Goal: Task Accomplishment & Management: Use online tool/utility

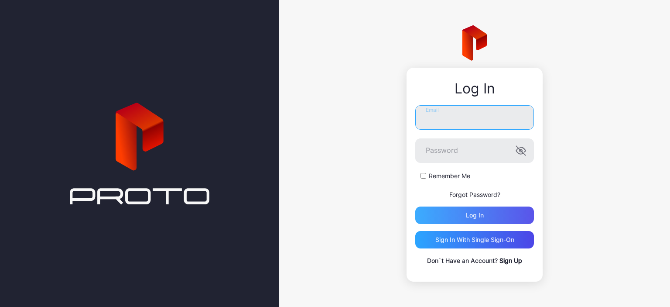
type input "**********"
click at [452, 214] on div "Log in" at bounding box center [474, 214] width 119 height 17
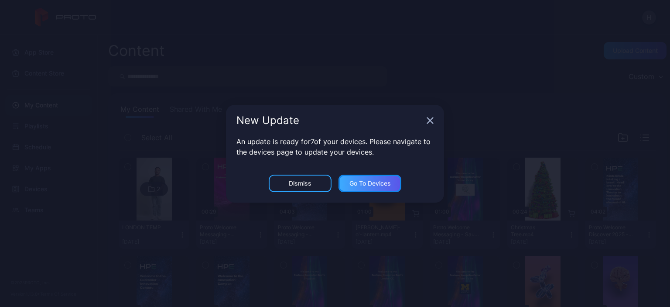
click at [355, 185] on div "Go to devices" at bounding box center [370, 183] width 41 height 7
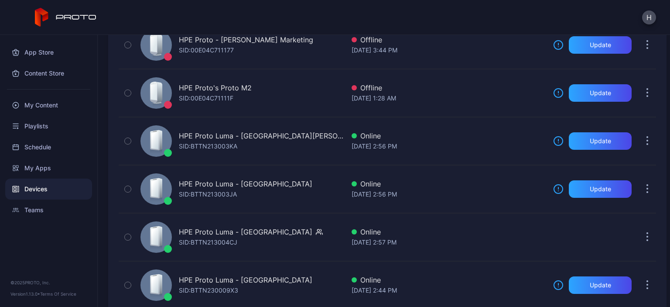
scroll to position [271, 0]
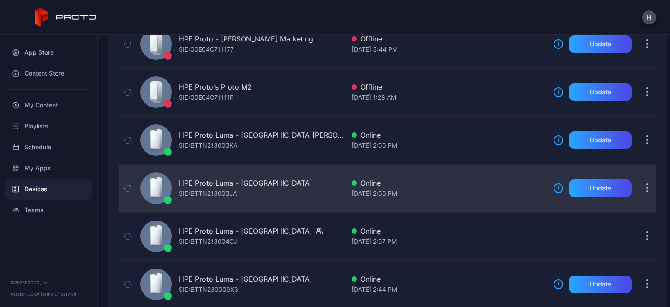
click at [238, 192] on div "HPE Proto Luma - [GEOGRAPHIC_DATA] SID: BTTN213003JA" at bounding box center [246, 188] width 134 height 21
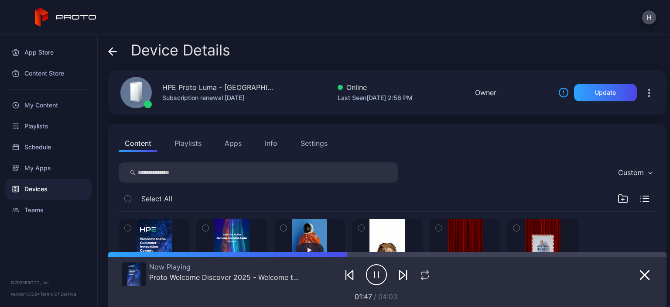
scroll to position [82, 0]
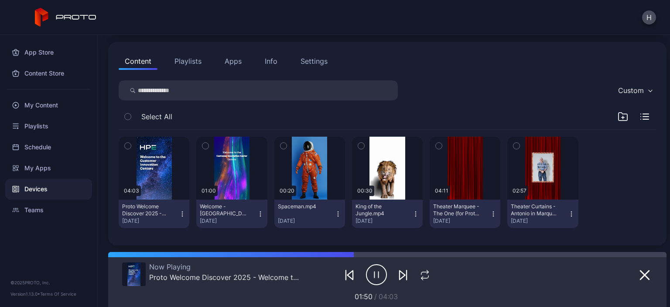
click at [237, 61] on button "Apps" at bounding box center [233, 60] width 29 height 17
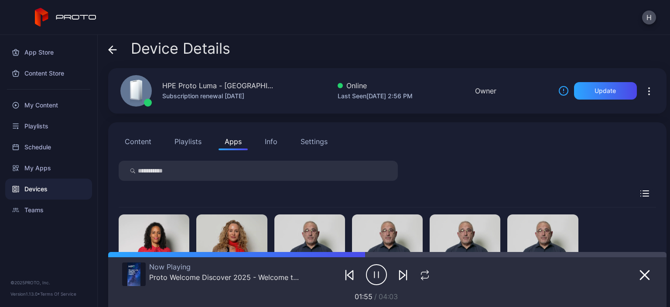
scroll to position [80, 0]
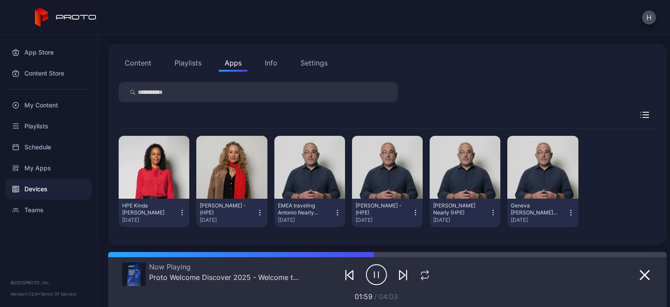
click at [132, 62] on button "Content" at bounding box center [138, 62] width 39 height 17
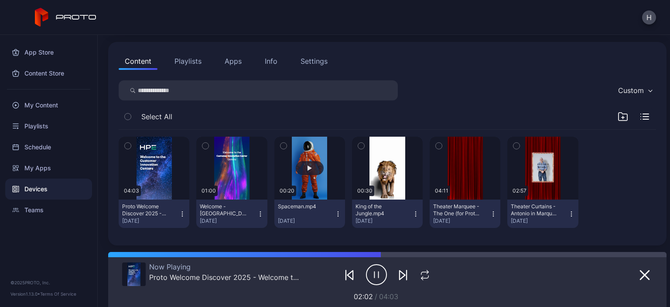
scroll to position [82, 0]
click at [187, 61] on button "Playlists" at bounding box center [187, 60] width 39 height 17
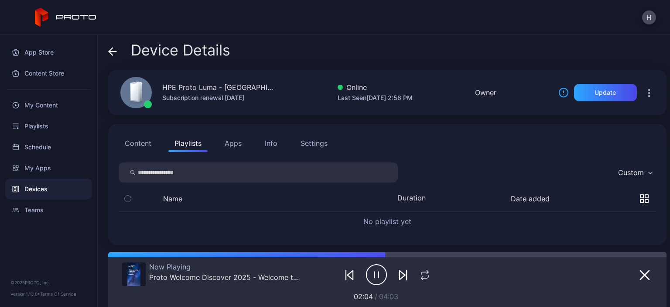
scroll to position [0, 0]
click at [114, 52] on icon at bounding box center [112, 51] width 9 height 9
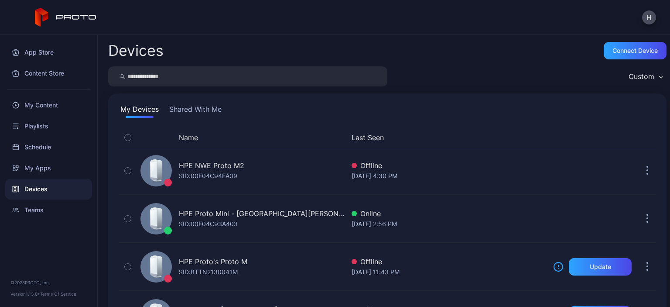
scroll to position [271, 0]
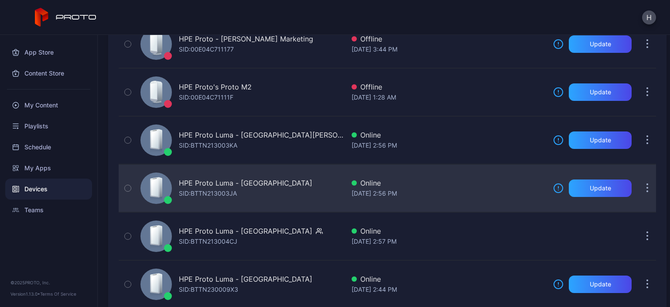
click at [210, 183] on div "HPE Proto Luma - [GEOGRAPHIC_DATA]" at bounding box center [246, 183] width 134 height 10
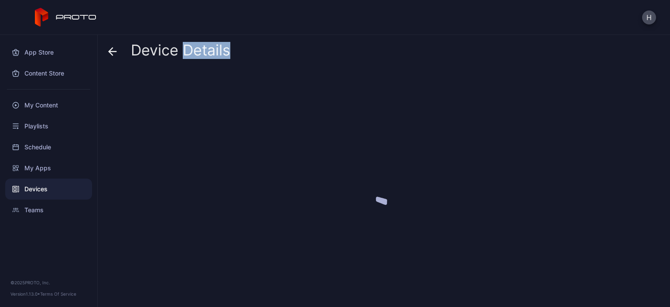
click at [210, 183] on div at bounding box center [387, 185] width 559 height 230
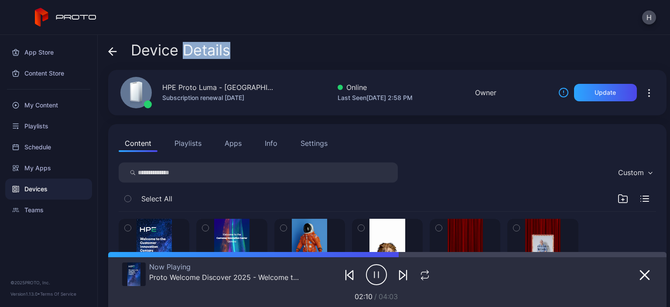
click at [239, 143] on button "Apps" at bounding box center [233, 142] width 29 height 17
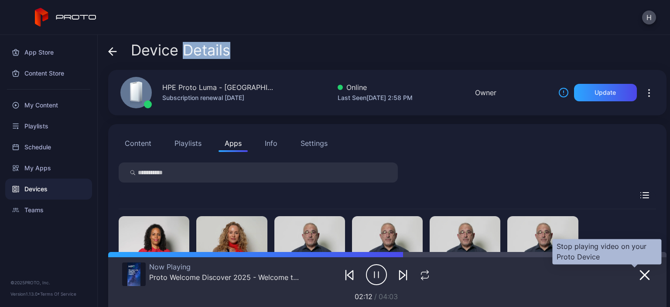
click at [640, 276] on icon "button" at bounding box center [645, 275] width 10 height 10
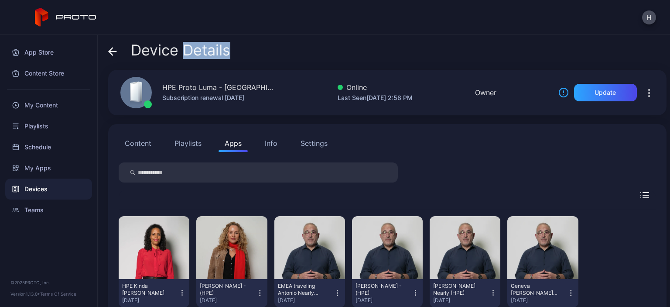
scroll to position [25, 0]
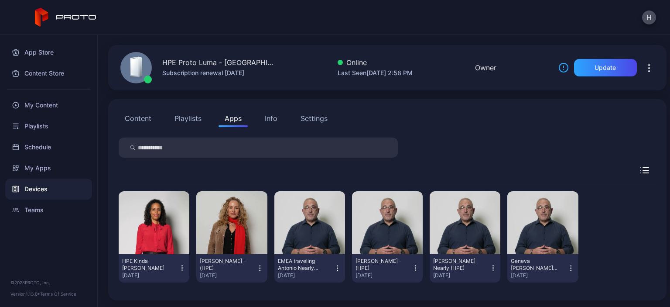
click at [139, 116] on button "Content" at bounding box center [138, 118] width 39 height 17
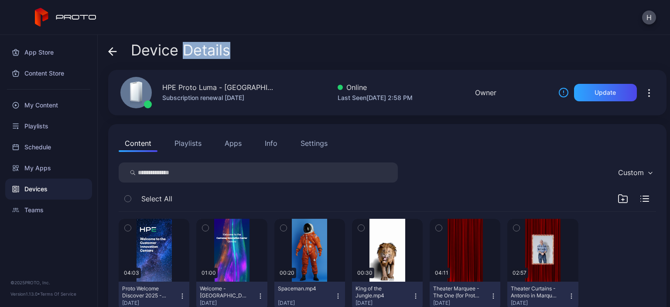
click at [229, 136] on button "Apps" at bounding box center [233, 142] width 29 height 17
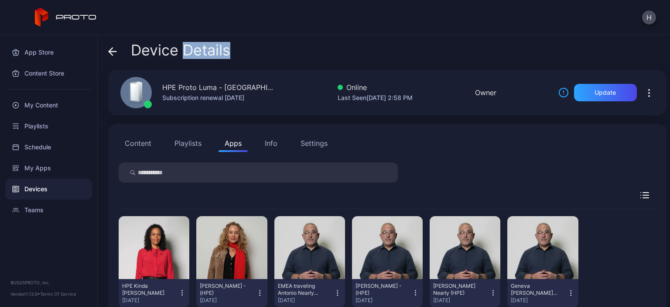
scroll to position [25, 0]
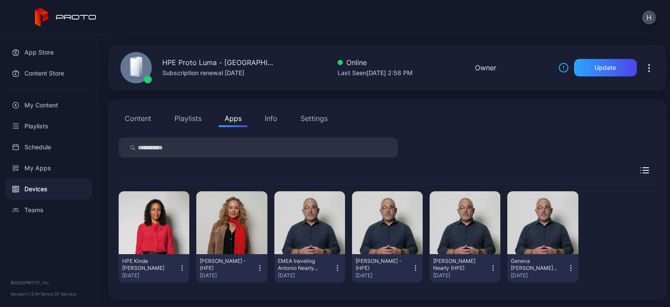
click at [143, 121] on button "Content" at bounding box center [138, 118] width 39 height 17
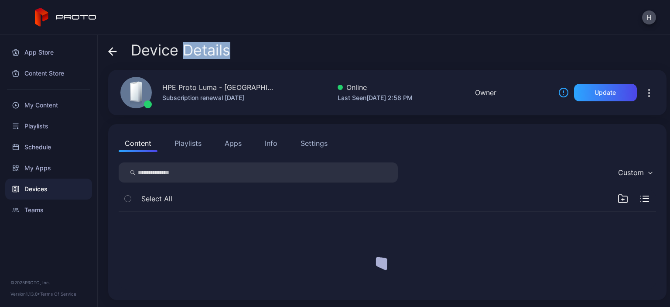
scroll to position [0, 0]
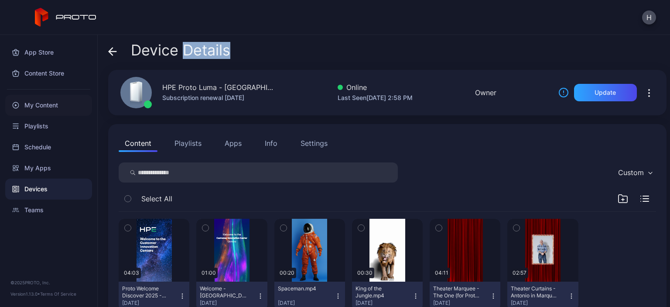
click at [30, 106] on div "My Content" at bounding box center [48, 105] width 87 height 21
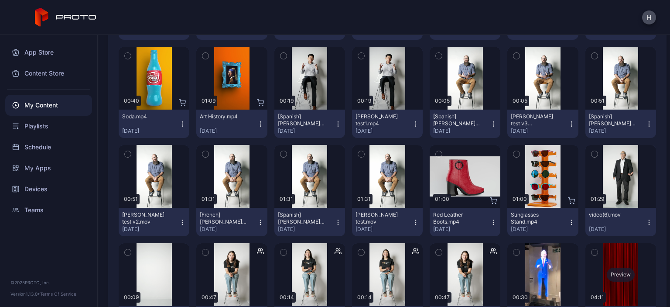
scroll to position [405, 0]
click at [335, 221] on icon "button" at bounding box center [338, 222] width 7 height 7
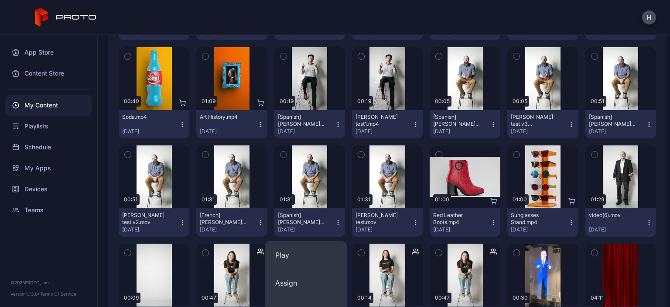
click at [414, 19] on div "H" at bounding box center [335, 17] width 670 height 35
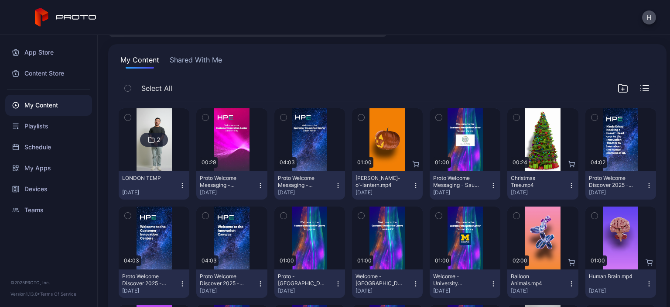
scroll to position [0, 0]
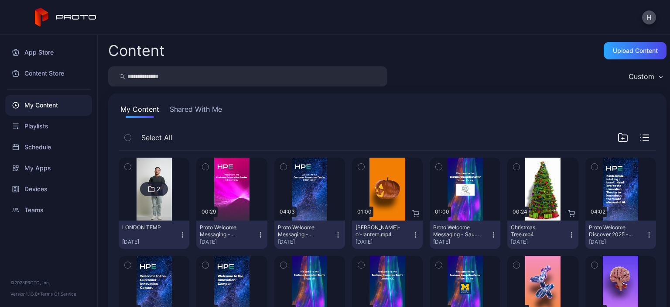
click at [198, 108] on button "Shared With Me" at bounding box center [196, 111] width 56 height 14
